Goal: Navigation & Orientation: Find specific page/section

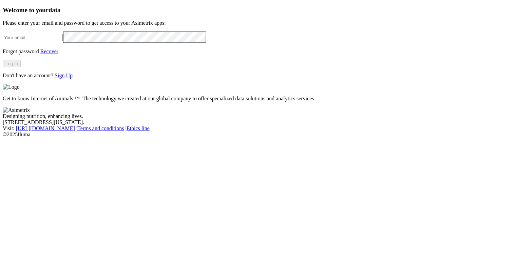
click at [63, 41] on input "email" at bounding box center [33, 37] width 60 height 7
click at [3, 138] on com-1password-button at bounding box center [3, 138] width 0 height 0
type input "alexander.alzate.quintero@asimetrix.co"
click at [21, 67] on button "Log In" at bounding box center [12, 63] width 18 height 7
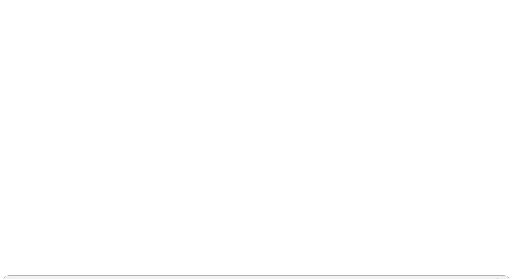
click at [59, 279] on div "ACONDESA-CERDOS" at bounding box center [32, 282] width 53 height 6
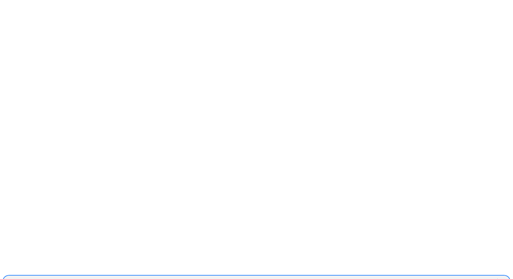
paste input "CONCEPTOAZUL"
type input "CONCEPTOAZUL"
click at [420, 277] on div "CONCEPTOAZUL" at bounding box center [250, 282] width 495 height 10
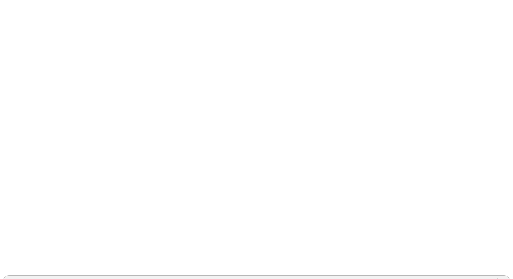
click at [50, 279] on div "CONCEPTOAZUL" at bounding box center [27, 282] width 43 height 6
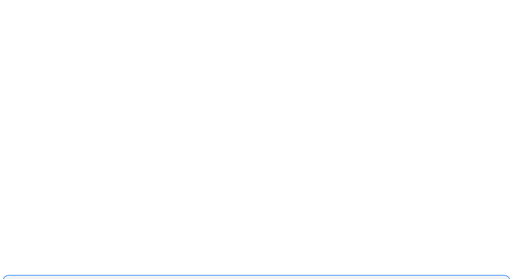
paste input "CONCEPTOAZUL"
type input "CONCEPTOAZUL"
drag, startPoint x: 388, startPoint y: 12, endPoint x: 324, endPoint y: 9, distance: 64.2
click at [405, 277] on div "CONCEPTOAZUL" at bounding box center [250, 282] width 495 height 10
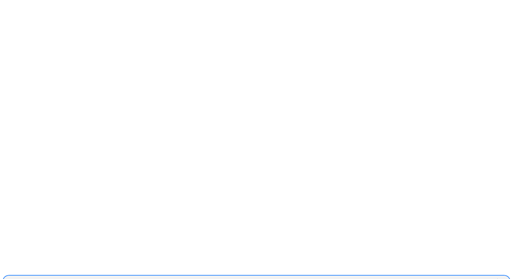
click at [411, 277] on div "CONCEPTOAZUL" at bounding box center [250, 282] width 495 height 10
click at [389, 277] on div "CONCEPTOAZUL" at bounding box center [250, 282] width 495 height 10
click at [387, 277] on div "CONCEPTOAZUL" at bounding box center [250, 282] width 495 height 10
click at [413, 277] on div "CONCEPTOAZUL" at bounding box center [250, 282] width 495 height 10
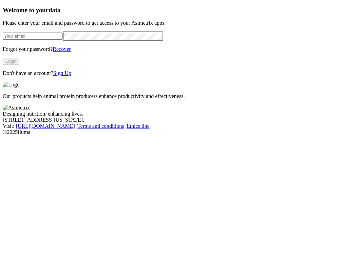
click at [63, 40] on input "email" at bounding box center [33, 36] width 60 height 7
type input "alexander.alzate.quintero@asimetrix.co"
click at [19, 65] on button "Login" at bounding box center [11, 61] width 17 height 7
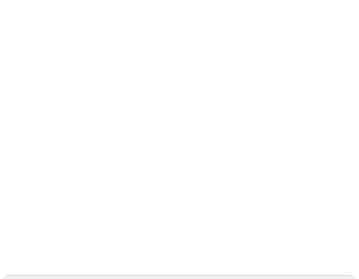
click at [249, 277] on div "CONCEPTOAZUL" at bounding box center [173, 282] width 341 height 10
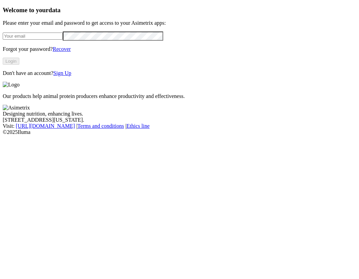
click at [81, 40] on form at bounding box center [180, 36] width 354 height 9
click at [63, 40] on input "email" at bounding box center [33, 36] width 60 height 7
type input "[PERSON_NAME][EMAIL_ADDRESS][PERSON_NAME][PERSON_NAME][DOMAIN_NAME]"
click at [19, 65] on button "Login" at bounding box center [11, 61] width 17 height 7
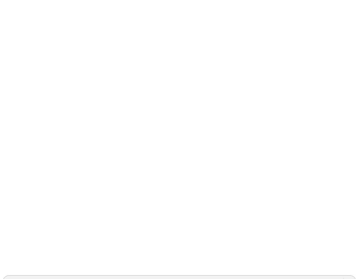
click at [264, 277] on div "CONCEPTOAZUL" at bounding box center [173, 282] width 341 height 10
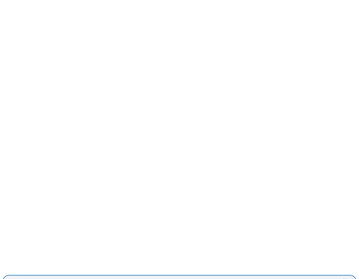
scroll to position [689, 0]
click at [259, 277] on div "TRIBILANDIA" at bounding box center [173, 282] width 341 height 10
paste input "CONCEPTOAZUL"
type input "CONCEPTOAZUL"
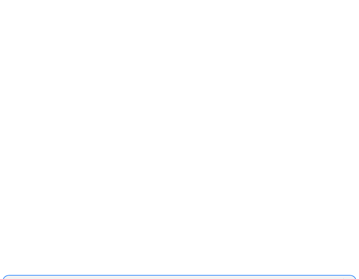
click at [250, 277] on div "CONCEPTOAZUL" at bounding box center [173, 282] width 341 height 10
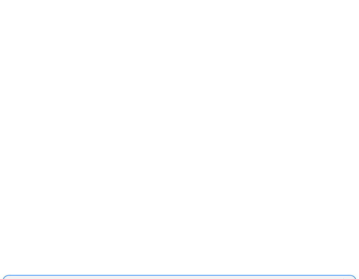
click at [50, 279] on div "CONCEPTOAZUL" at bounding box center [27, 282] width 43 height 6
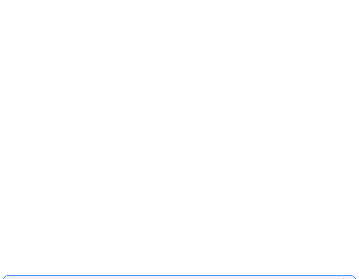
click at [277, 277] on div "CONCEPTOAZUL" at bounding box center [173, 282] width 341 height 10
click at [63, 279] on div "AGROPECUARIAALFA" at bounding box center [34, 282] width 56 height 6
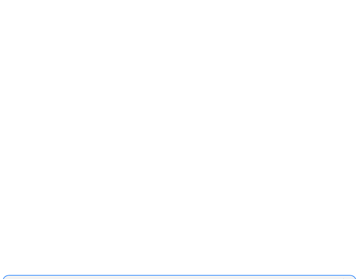
scroll to position [197, 0]
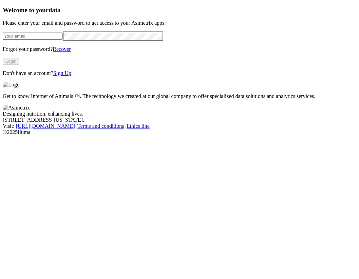
click at [52, 40] on input "email" at bounding box center [33, 36] width 60 height 7
type input "[PERSON_NAME][EMAIL_ADDRESS][PERSON_NAME][PERSON_NAME][DOMAIN_NAME]"
click at [19, 65] on button "Login" at bounding box center [11, 61] width 17 height 7
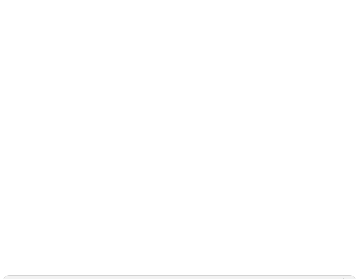
click at [249, 277] on div "CONCEPTOAZUL" at bounding box center [173, 282] width 341 height 10
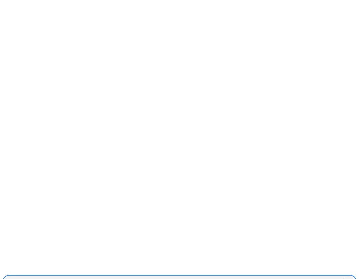
click at [344, 276] on div at bounding box center [350, 282] width 12 height 12
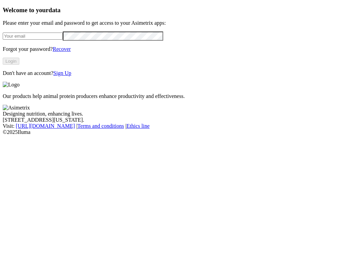
click at [63, 40] on input "email" at bounding box center [33, 36] width 60 height 7
click at [81, 40] on div at bounding box center [180, 36] width 354 height 9
click at [63, 40] on input "email" at bounding box center [33, 36] width 60 height 7
type input "[PERSON_NAME][EMAIL_ADDRESS][PERSON_NAME][PERSON_NAME][DOMAIN_NAME]"
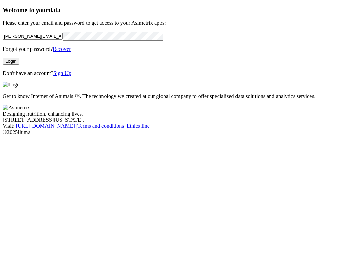
click at [19, 65] on button "Login" at bounding box center [11, 61] width 17 height 7
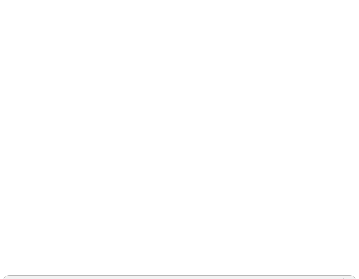
click at [231, 277] on div "ASIMETRIX" at bounding box center [173, 282] width 341 height 10
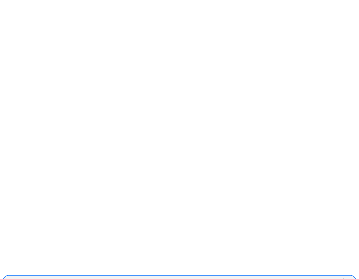
paste input "get_cerberus_token"
type input "g"
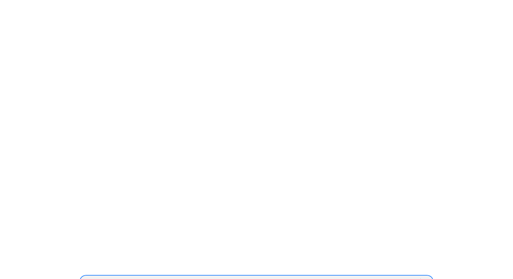
scroll to position [203, 0]
